Goal: Information Seeking & Learning: Learn about a topic

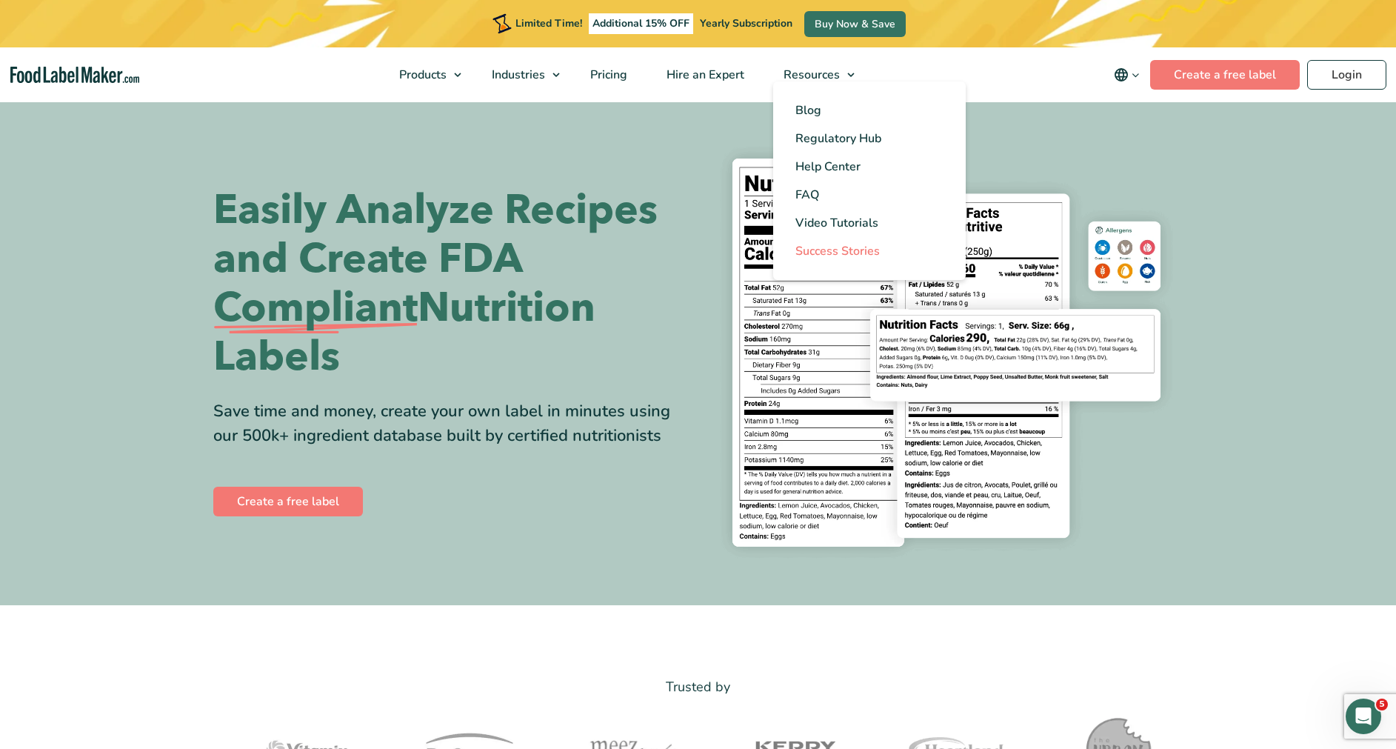
click at [813, 253] on span "Success Stories" at bounding box center [838, 251] width 84 height 16
click at [811, 253] on span "Success Stories" at bounding box center [838, 251] width 84 height 16
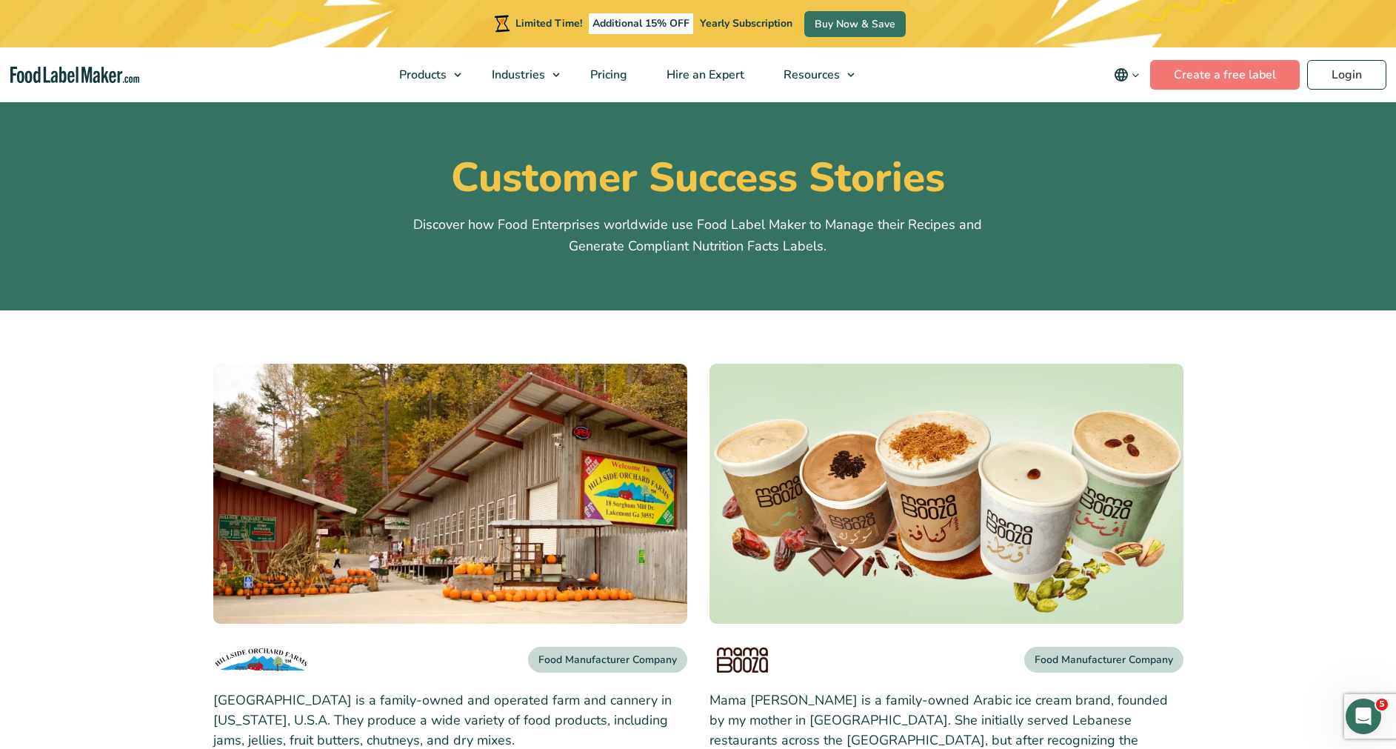
click at [521, 491] on img at bounding box center [450, 494] width 474 height 260
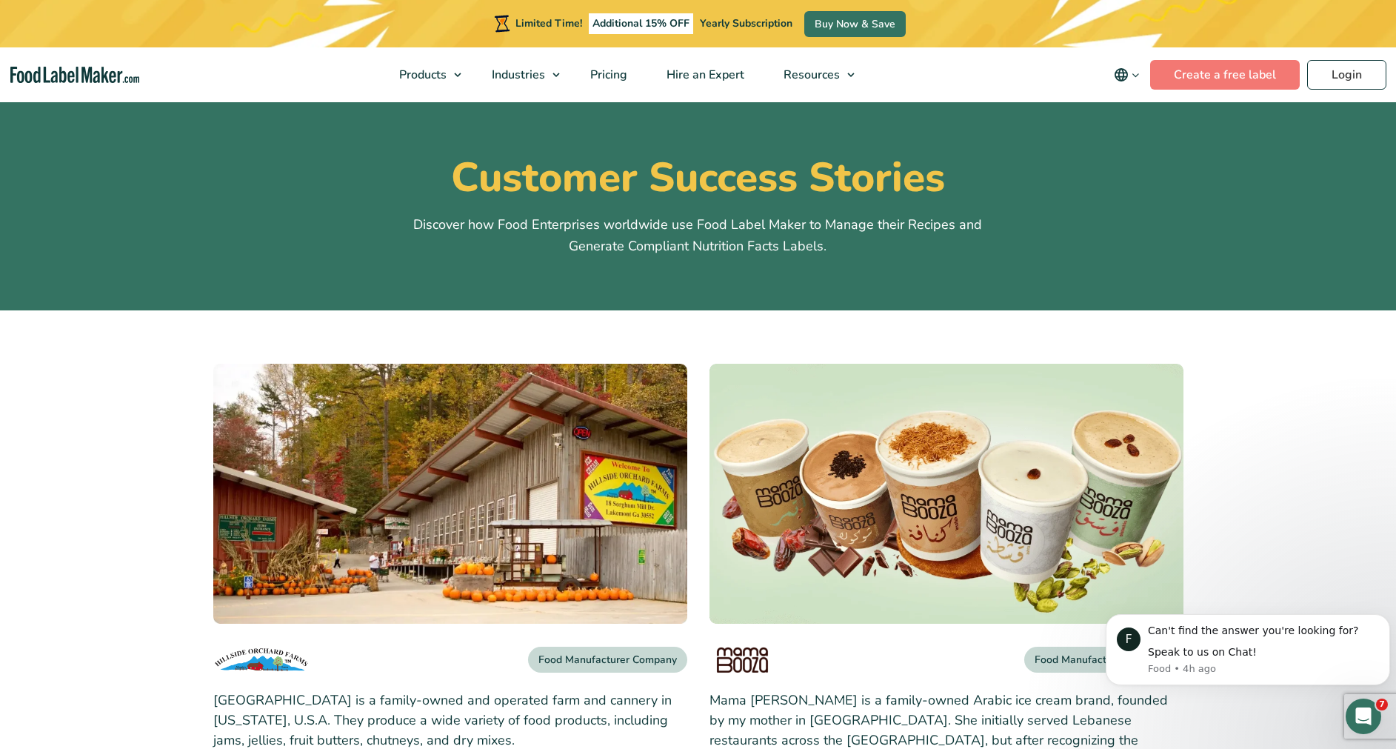
scroll to position [267, 0]
